Goal: Information Seeking & Learning: Learn about a topic

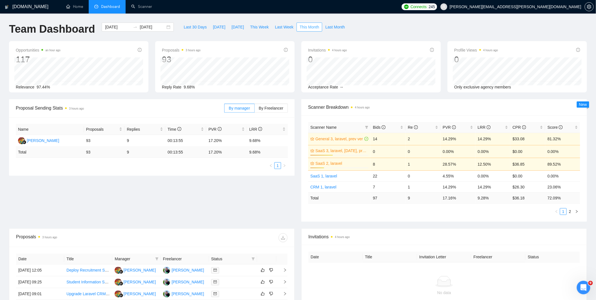
click at [306, 26] on span "This Month" at bounding box center [309, 27] width 19 height 6
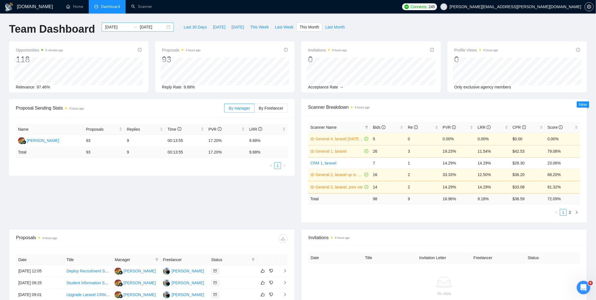
click at [125, 27] on input "[DATE]" at bounding box center [118, 27] width 26 height 6
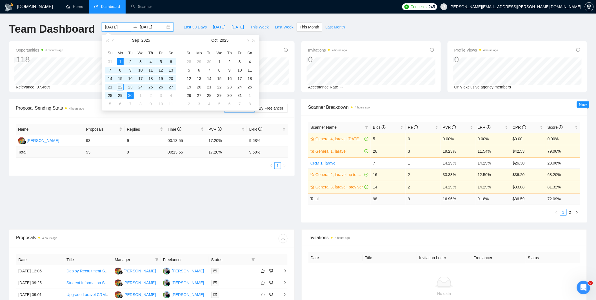
type input "[DATE]"
click at [121, 60] on div "1" at bounding box center [120, 61] width 7 height 7
type input "[DATE]"
click at [121, 76] on div "15" at bounding box center [120, 78] width 7 height 7
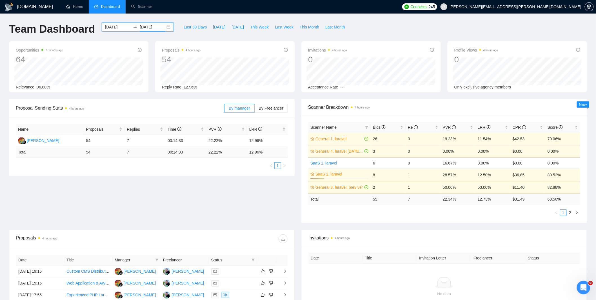
click at [237, 184] on div "Proposal Sending Stats 4 hours ago By manager By Freelancer Name Proposals Repl…" at bounding box center [298, 164] width 585 height 130
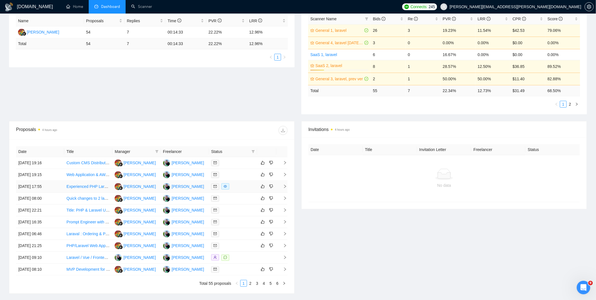
scroll to position [113, 0]
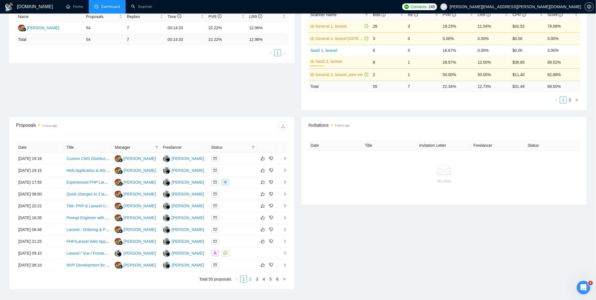
click at [250, 282] on link "2" at bounding box center [250, 279] width 6 height 6
click at [256, 281] on link "3" at bounding box center [257, 279] width 6 height 6
click at [264, 280] on link "4" at bounding box center [264, 279] width 6 height 6
click at [243, 281] on link "1" at bounding box center [244, 279] width 6 height 6
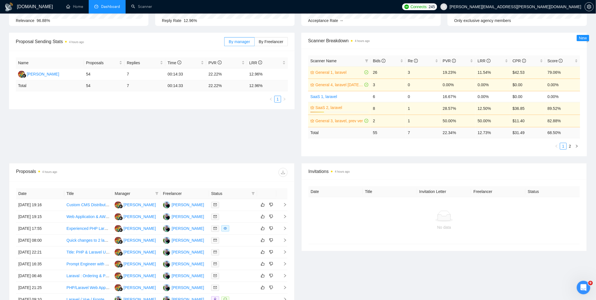
scroll to position [0, 0]
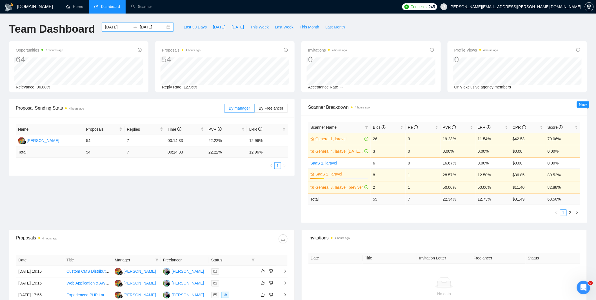
click at [129, 31] on div "[DATE] [DATE]" at bounding box center [138, 27] width 72 height 9
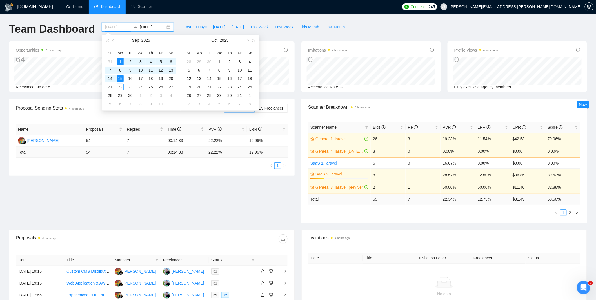
type input "[DATE]"
click at [118, 80] on div "15" at bounding box center [120, 78] width 7 height 7
type input "[DATE]"
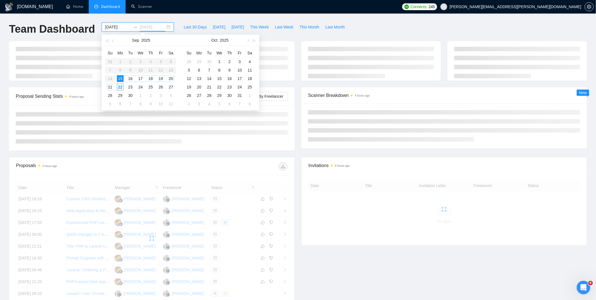
click at [120, 86] on div "22" at bounding box center [120, 87] width 7 height 7
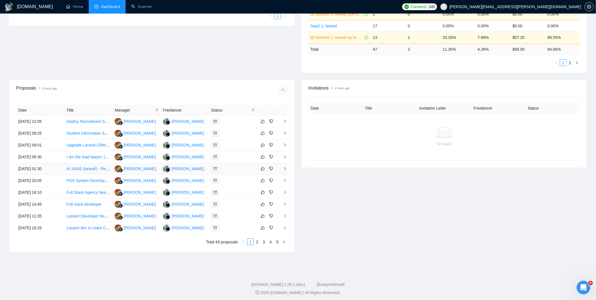
scroll to position [150, 0]
click at [256, 240] on link "2" at bounding box center [257, 242] width 6 height 6
click at [265, 242] on link "3" at bounding box center [264, 242] width 6 height 6
click at [278, 242] on link "5" at bounding box center [277, 242] width 6 height 6
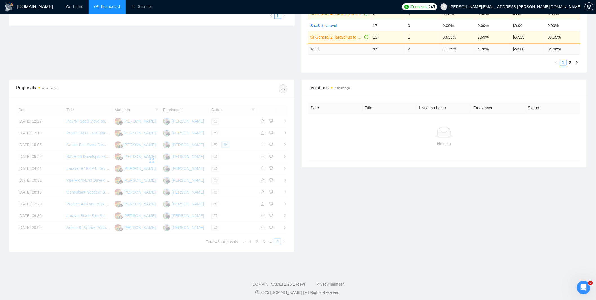
scroll to position [69, 0]
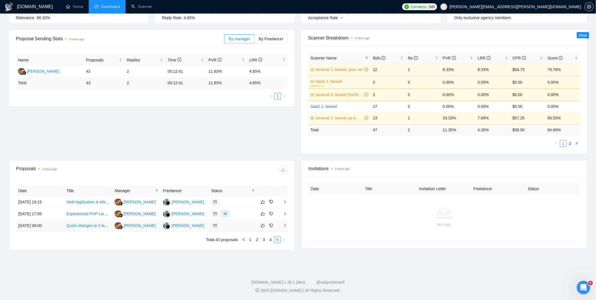
click at [230, 227] on div at bounding box center [233, 226] width 44 height 6
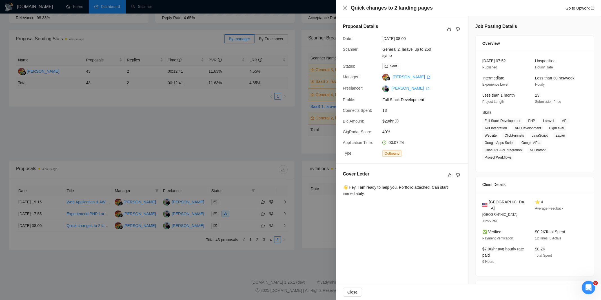
click at [232, 223] on div at bounding box center [300, 150] width 601 height 300
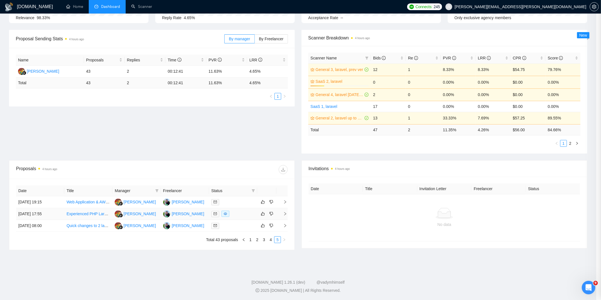
click at [239, 215] on div at bounding box center [233, 214] width 44 height 6
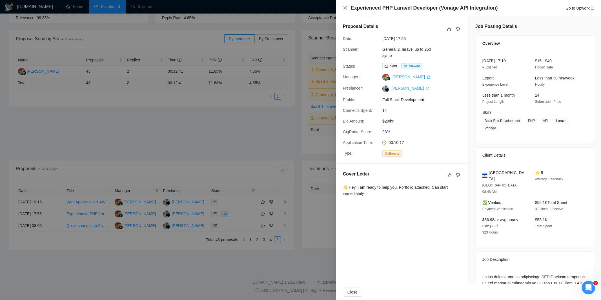
click at [245, 214] on div at bounding box center [300, 150] width 601 height 300
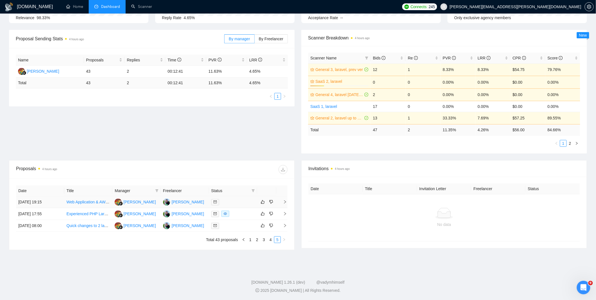
click at [234, 201] on div at bounding box center [233, 202] width 44 height 6
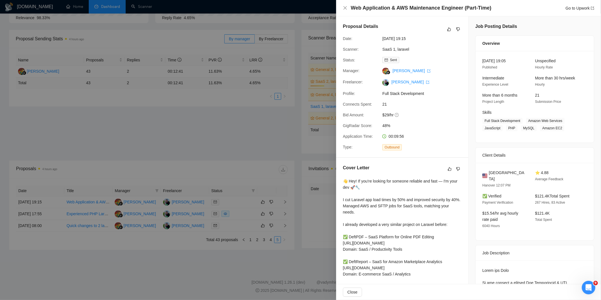
click at [244, 216] on div at bounding box center [300, 150] width 601 height 300
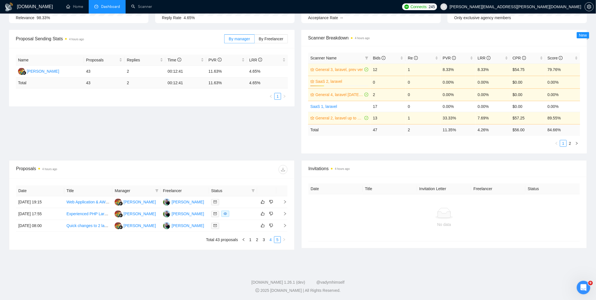
click at [269, 240] on link "4" at bounding box center [271, 240] width 6 height 6
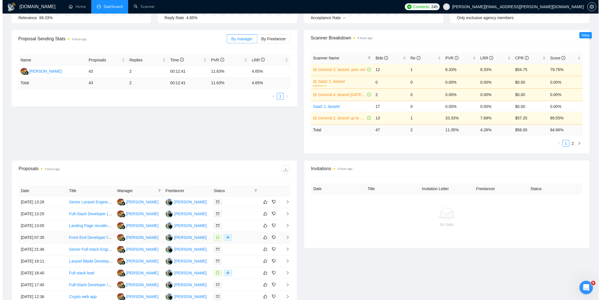
scroll to position [153, 0]
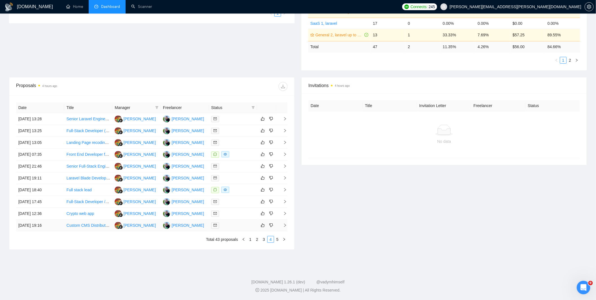
click at [230, 226] on div at bounding box center [233, 225] width 44 height 6
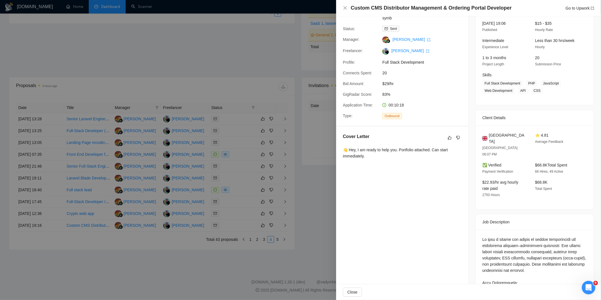
scroll to position [0, 0]
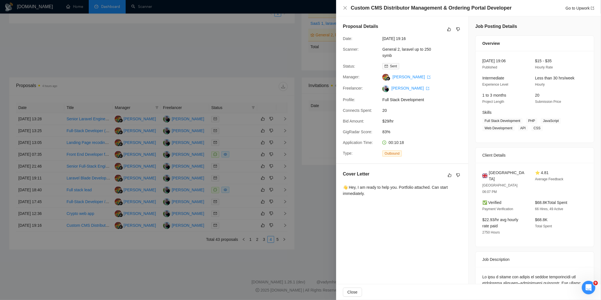
click at [240, 203] on div at bounding box center [300, 150] width 601 height 300
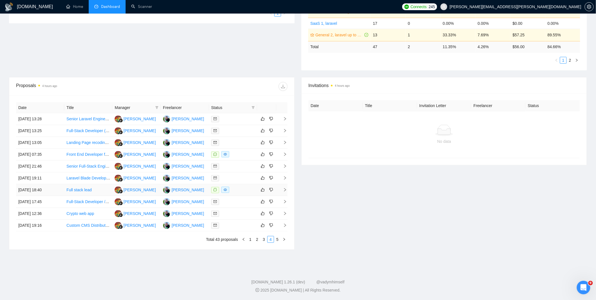
click at [232, 190] on div at bounding box center [233, 190] width 44 height 6
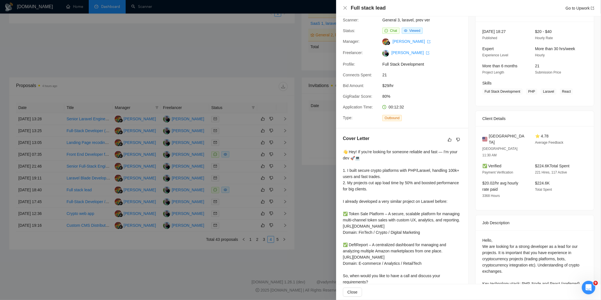
scroll to position [76, 0]
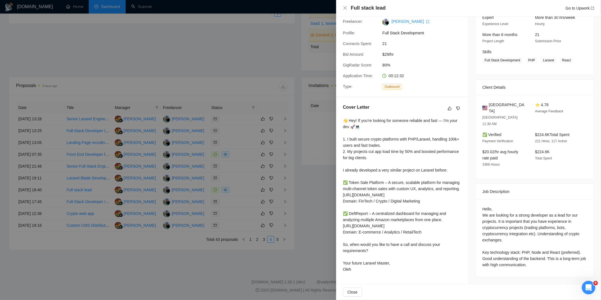
click at [227, 177] on div at bounding box center [300, 150] width 601 height 300
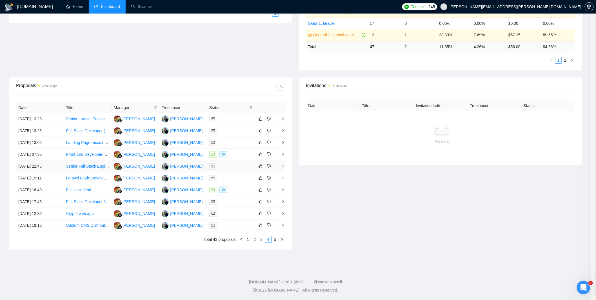
click at [232, 166] on div at bounding box center [230, 166] width 43 height 6
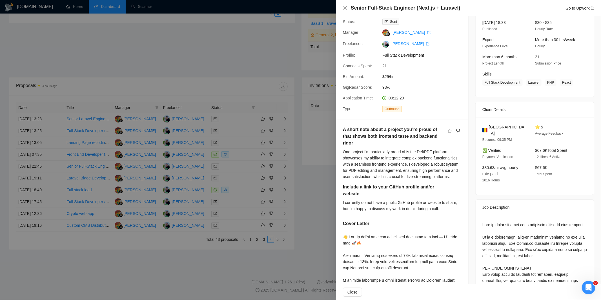
scroll to position [0, 0]
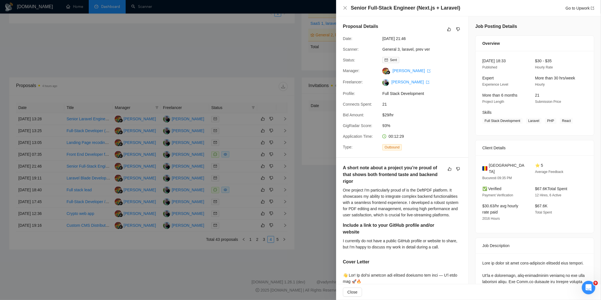
click at [260, 175] on div at bounding box center [300, 150] width 601 height 300
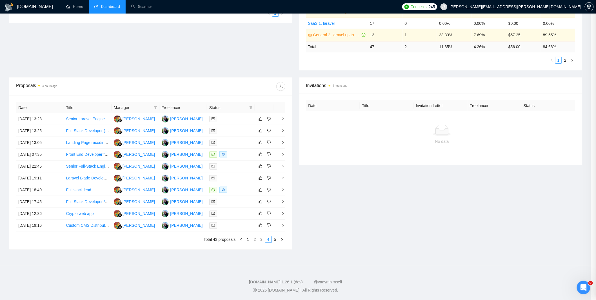
click at [227, 144] on div at bounding box center [230, 142] width 43 height 6
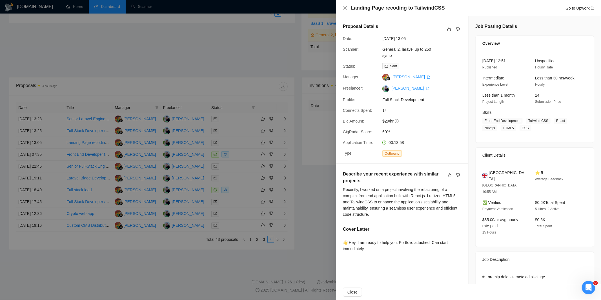
click at [313, 144] on div at bounding box center [300, 150] width 601 height 300
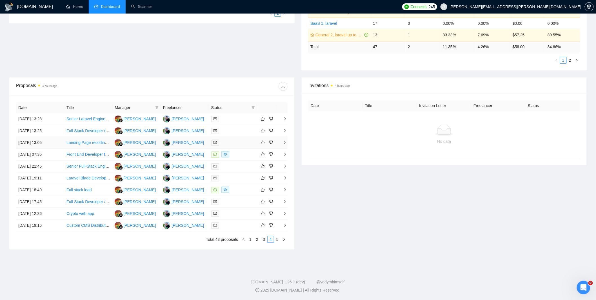
click at [236, 143] on div at bounding box center [233, 142] width 44 height 6
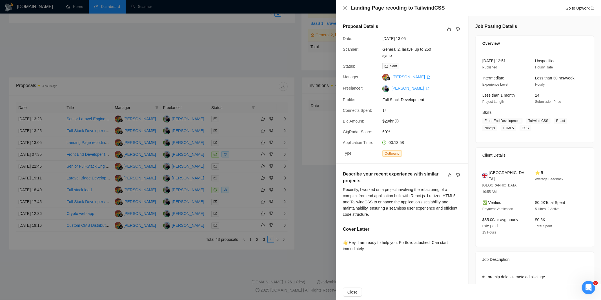
click at [234, 125] on div at bounding box center [300, 150] width 601 height 300
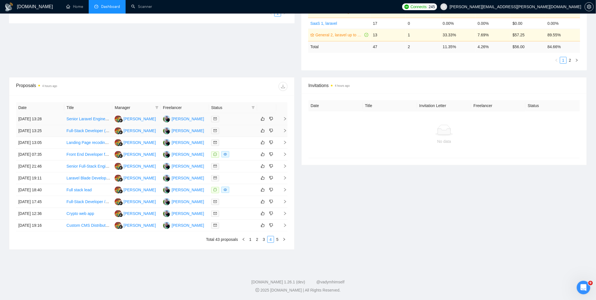
click at [226, 117] on div at bounding box center [233, 119] width 44 height 6
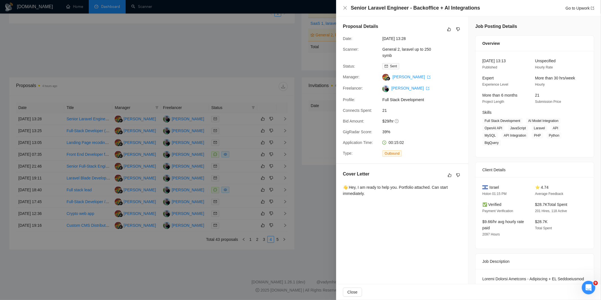
drag, startPoint x: 205, startPoint y: 145, endPoint x: 209, endPoint y: 144, distance: 4.1
click at [206, 145] on div at bounding box center [300, 150] width 601 height 300
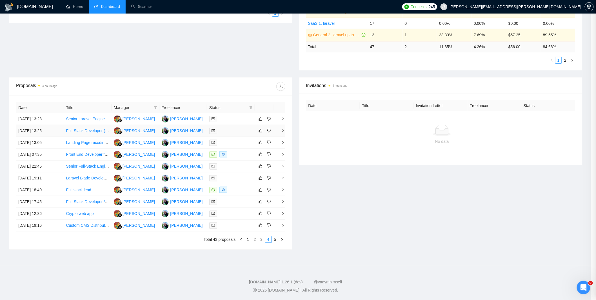
click at [230, 131] on div at bounding box center [230, 131] width 43 height 6
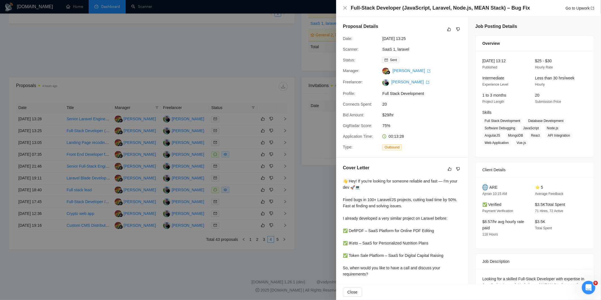
click at [294, 165] on div at bounding box center [300, 150] width 601 height 300
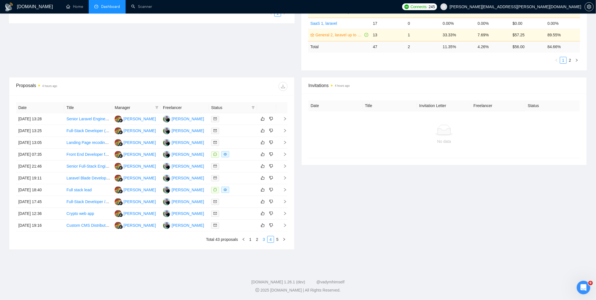
click at [263, 240] on link "3" at bounding box center [264, 239] width 6 height 6
click at [243, 227] on div at bounding box center [233, 225] width 44 height 6
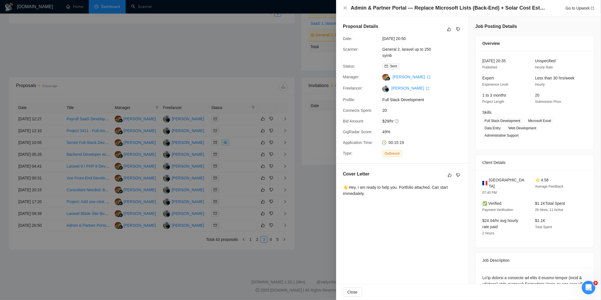
click at [243, 227] on div at bounding box center [300, 150] width 601 height 300
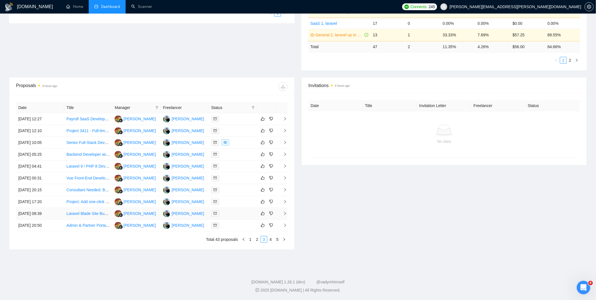
click at [230, 215] on div at bounding box center [233, 213] width 44 height 6
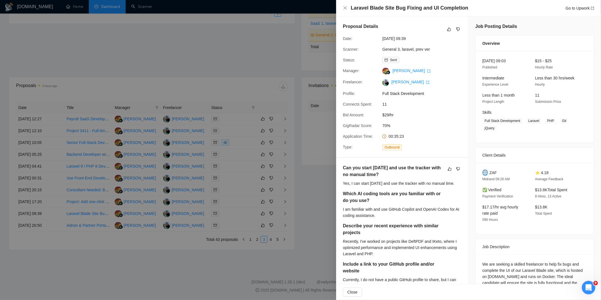
click at [232, 213] on div at bounding box center [300, 150] width 601 height 300
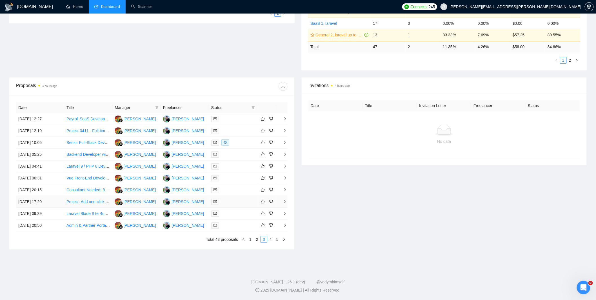
click at [232, 206] on td at bounding box center [233, 202] width 48 height 12
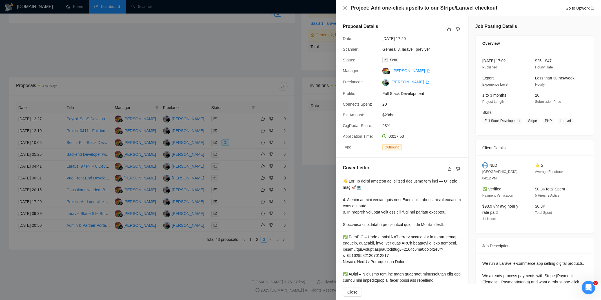
click at [239, 174] on div at bounding box center [300, 150] width 601 height 300
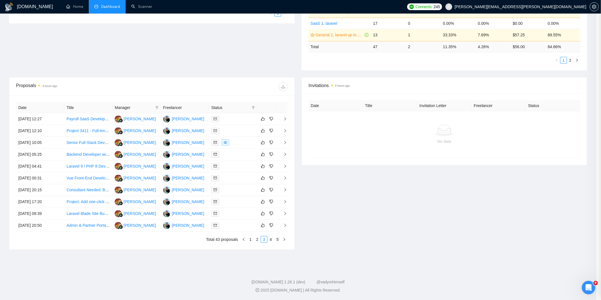
click at [225, 190] on div at bounding box center [233, 190] width 44 height 6
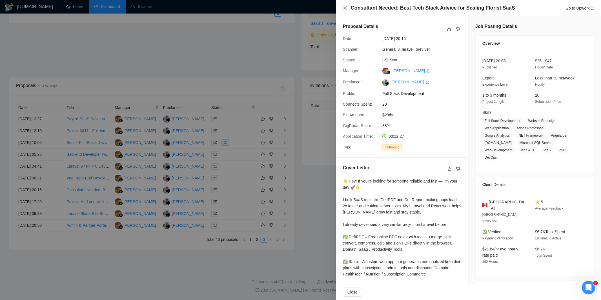
click at [238, 175] on div at bounding box center [300, 150] width 601 height 300
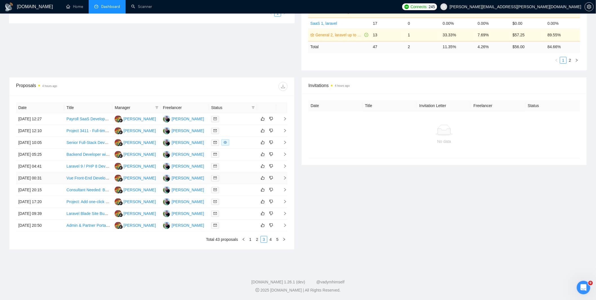
click at [228, 179] on div at bounding box center [233, 178] width 44 height 6
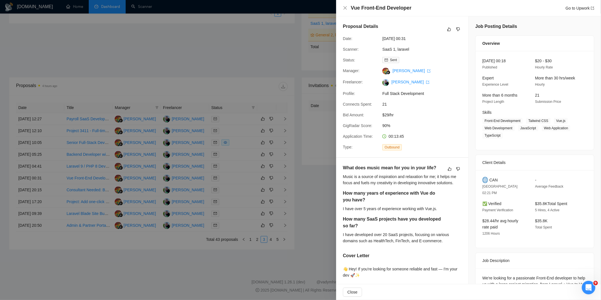
click at [246, 168] on div at bounding box center [300, 150] width 601 height 300
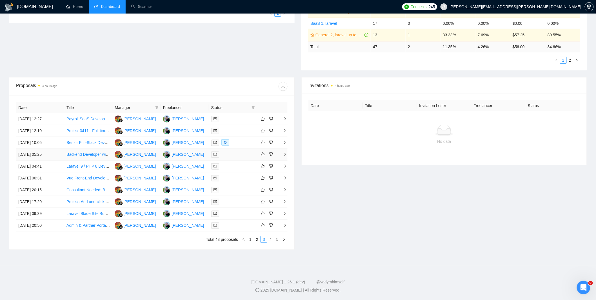
click at [230, 157] on div at bounding box center [233, 154] width 44 height 6
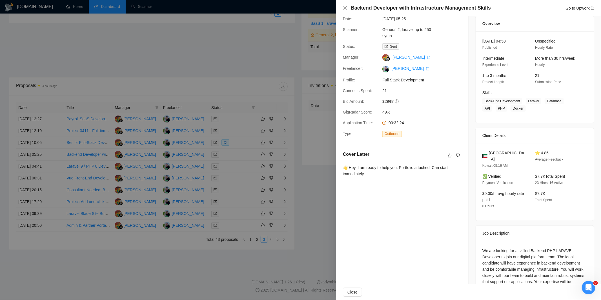
scroll to position [37, 0]
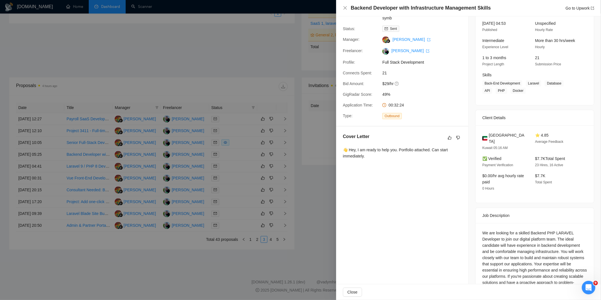
click at [262, 184] on div at bounding box center [300, 150] width 601 height 300
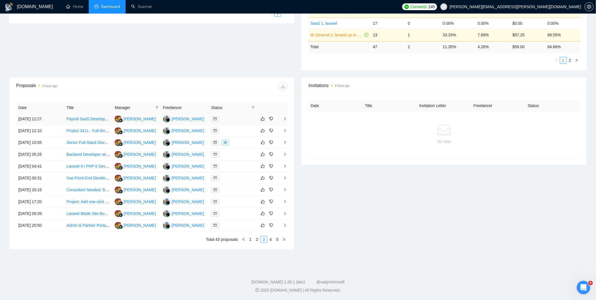
click at [232, 115] on td at bounding box center [233, 119] width 48 height 12
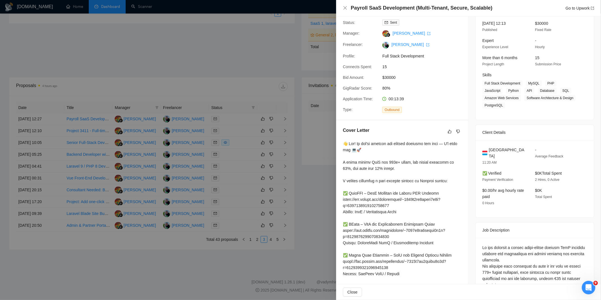
click at [241, 130] on div at bounding box center [300, 150] width 601 height 300
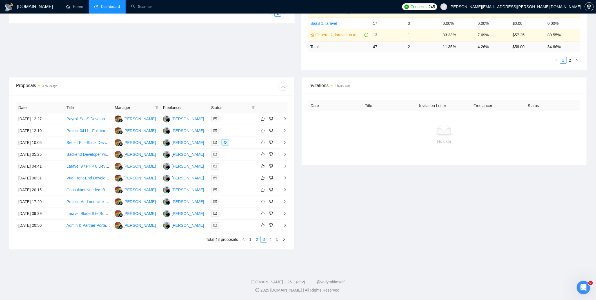
click at [258, 239] on link "2" at bounding box center [257, 239] width 6 height 6
click at [235, 226] on div at bounding box center [233, 225] width 44 height 6
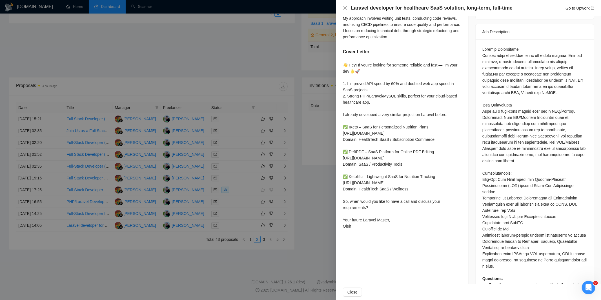
scroll to position [242, 0]
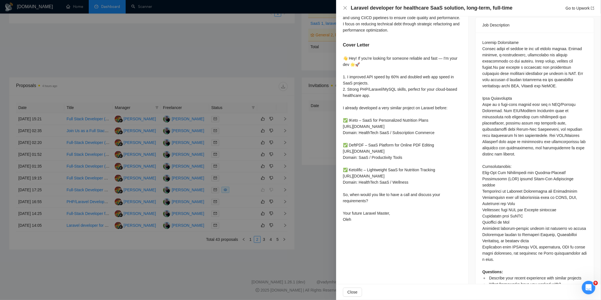
click at [305, 201] on div at bounding box center [300, 150] width 601 height 300
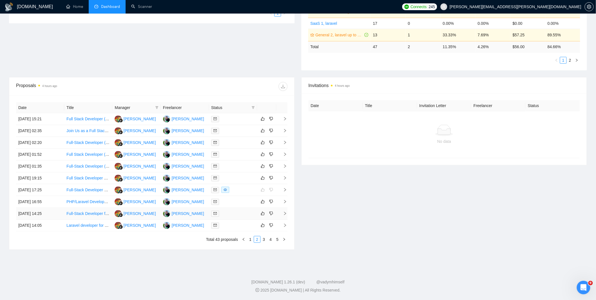
click at [224, 214] on div at bounding box center [233, 213] width 44 height 6
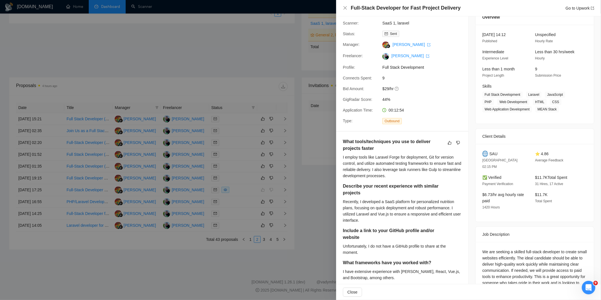
scroll to position [150, 0]
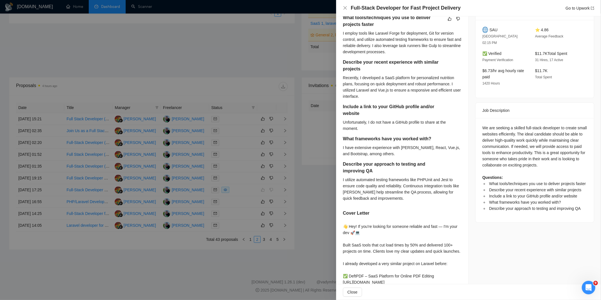
click at [329, 182] on div at bounding box center [300, 150] width 601 height 300
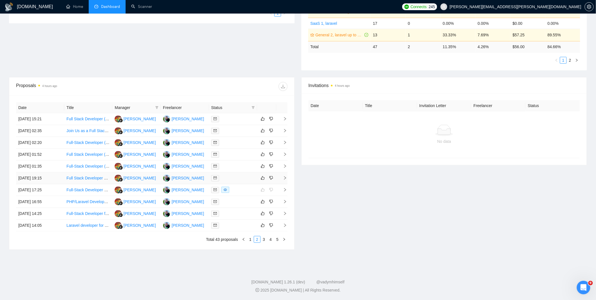
click at [232, 179] on div at bounding box center [233, 178] width 44 height 6
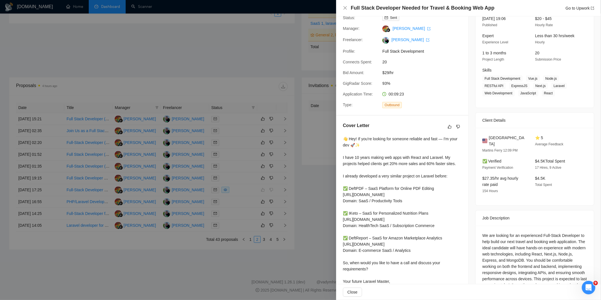
scroll to position [0, 0]
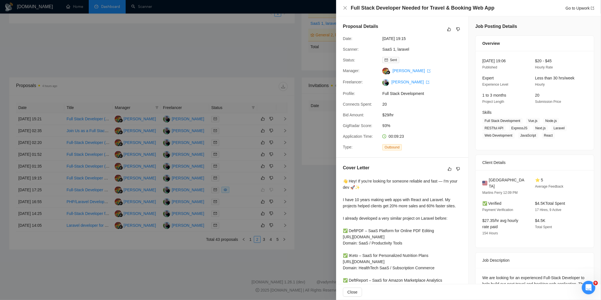
click at [317, 184] on div at bounding box center [300, 150] width 601 height 300
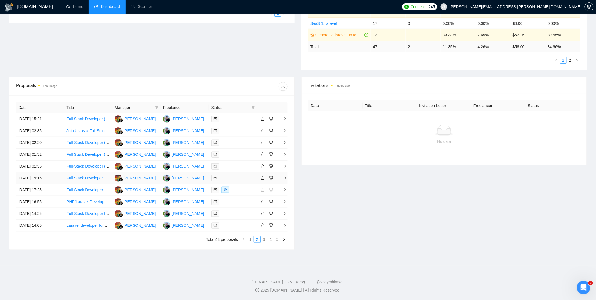
click at [234, 179] on div at bounding box center [233, 178] width 44 height 6
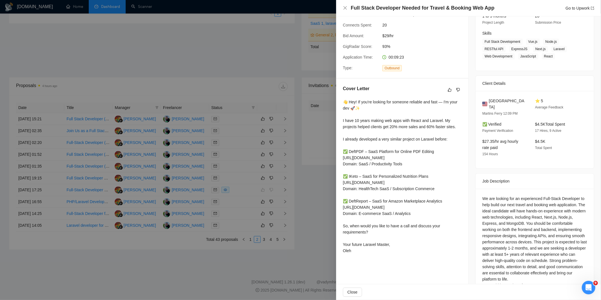
scroll to position [92, 0]
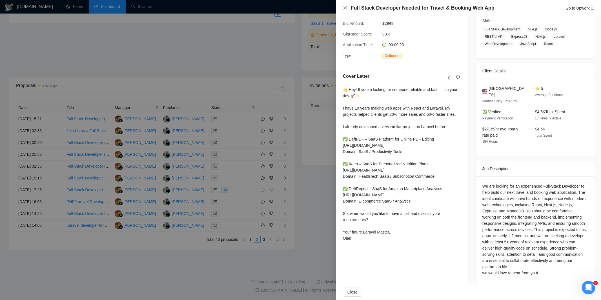
click at [322, 171] on div at bounding box center [300, 150] width 601 height 300
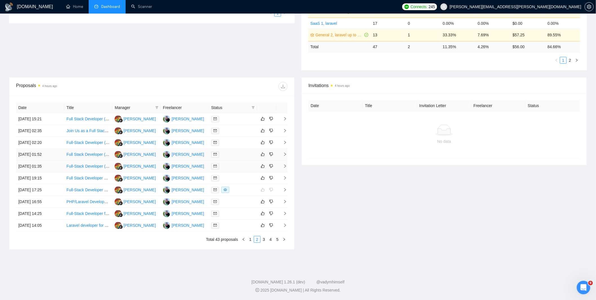
click at [227, 156] on div at bounding box center [233, 154] width 44 height 6
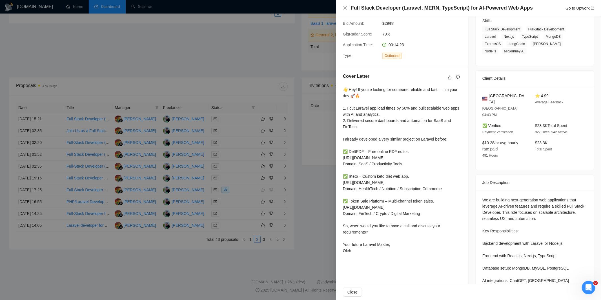
click at [316, 158] on div at bounding box center [300, 150] width 601 height 300
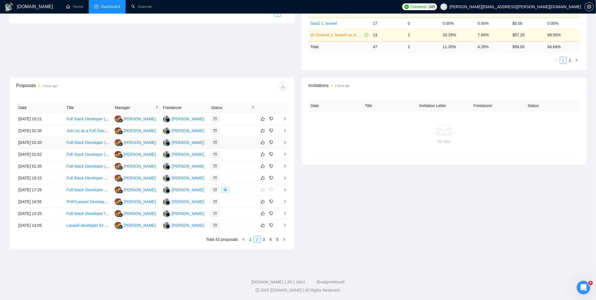
click at [233, 146] on td at bounding box center [233, 143] width 48 height 12
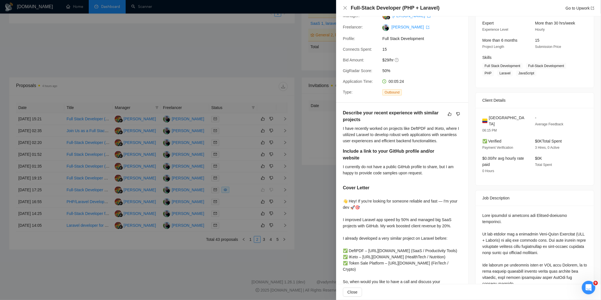
scroll to position [0, 0]
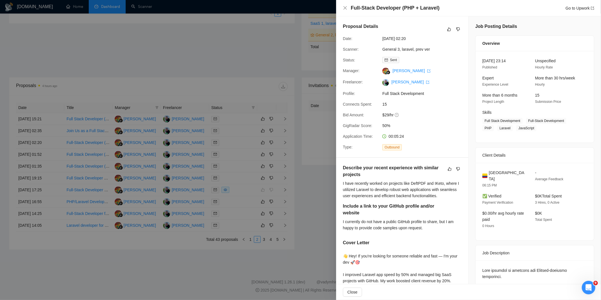
click at [316, 147] on div at bounding box center [300, 150] width 601 height 300
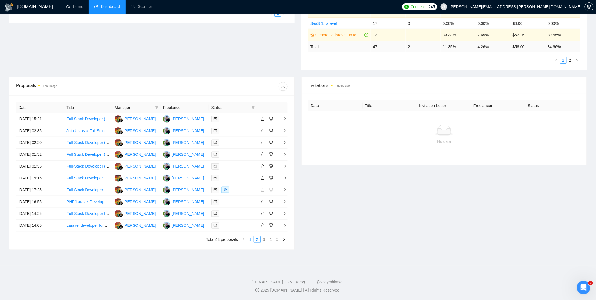
click at [251, 240] on link "1" at bounding box center [250, 239] width 6 height 6
click at [91, 191] on link "Full Stack Agency Needed For a Next/React.JS / Laravel Project" at bounding box center [123, 190] width 112 height 5
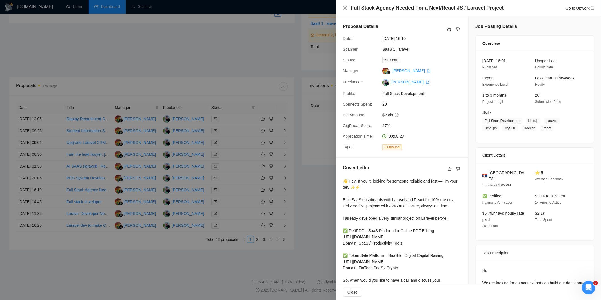
click at [307, 94] on div at bounding box center [300, 150] width 601 height 300
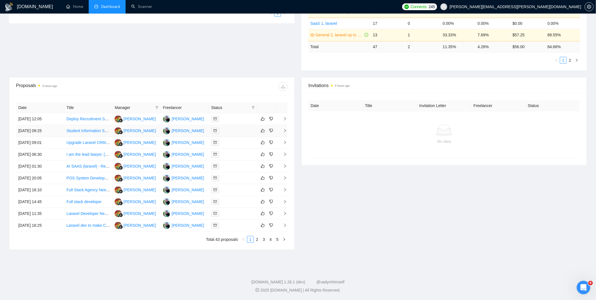
click at [230, 130] on div at bounding box center [233, 131] width 44 height 6
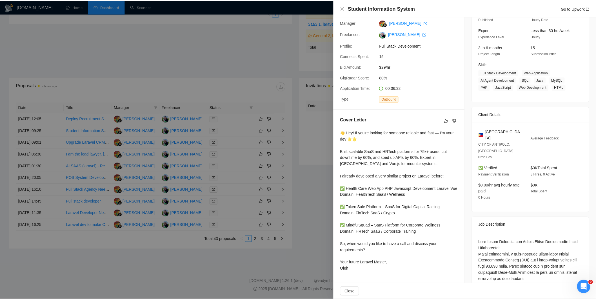
scroll to position [75, 0]
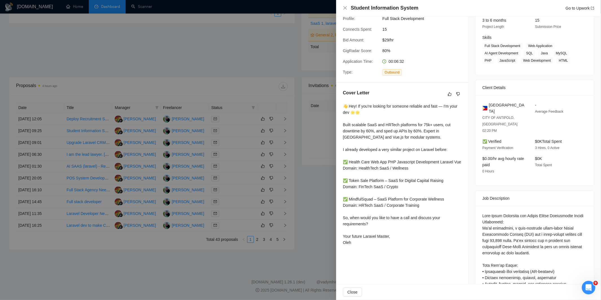
click at [329, 126] on div at bounding box center [300, 150] width 601 height 300
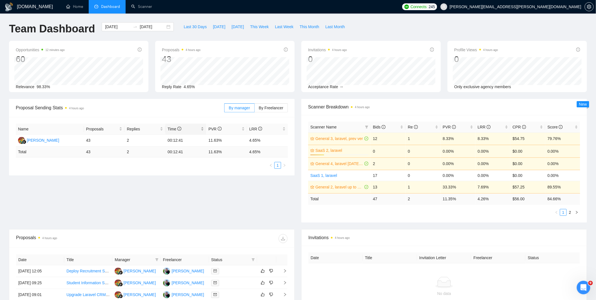
scroll to position [0, 0]
